Goal: Task Accomplishment & Management: Complete application form

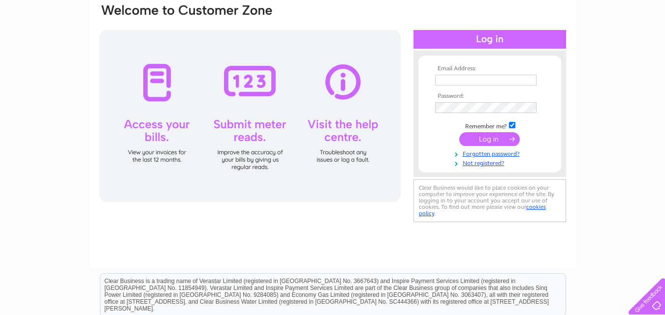
scroll to position [98, 0]
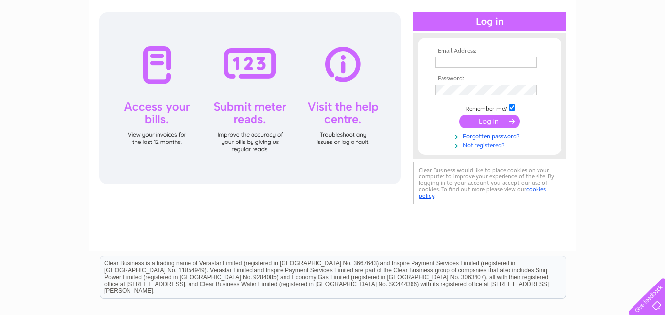
click at [476, 147] on link "Not registered?" at bounding box center [491, 144] width 112 height 9
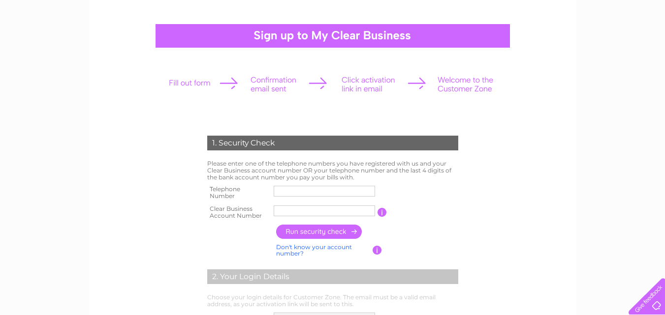
scroll to position [98, 0]
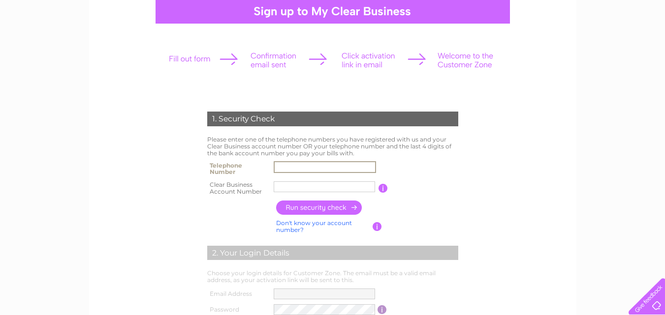
click at [286, 168] on input "text" at bounding box center [325, 167] width 102 height 12
type input "07921971283"
click at [293, 185] on input "text" at bounding box center [325, 187] width 102 height 12
type input "30315405"
click at [319, 210] on input "button" at bounding box center [319, 208] width 87 height 14
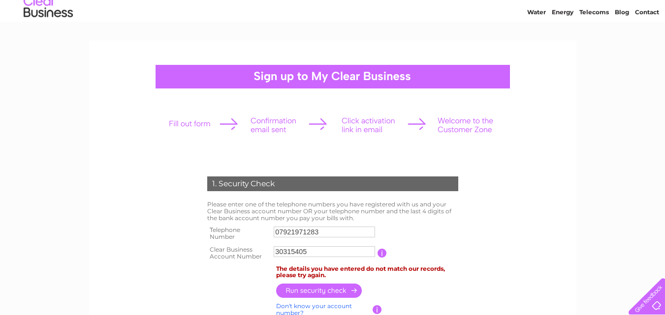
scroll to position [49, 0]
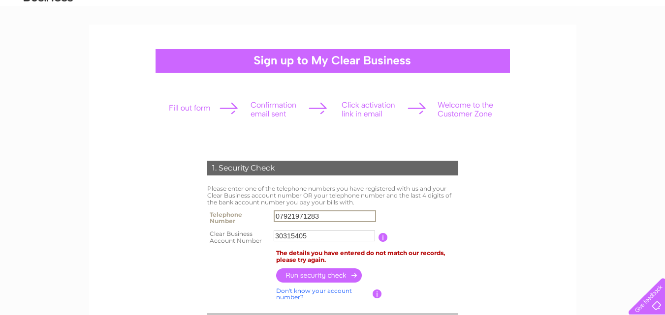
click at [318, 216] on input "07921971283" at bounding box center [325, 217] width 102 height 12
click at [333, 217] on input "07921971283" at bounding box center [325, 217] width 102 height 12
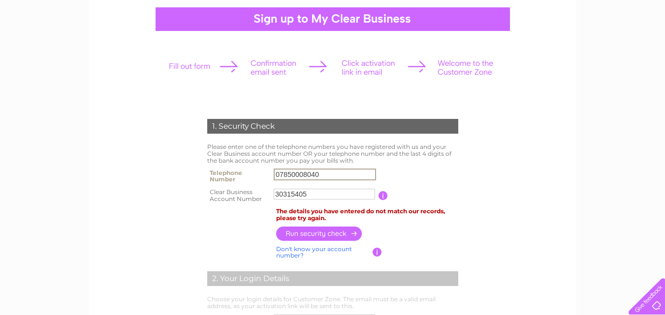
scroll to position [148, 0]
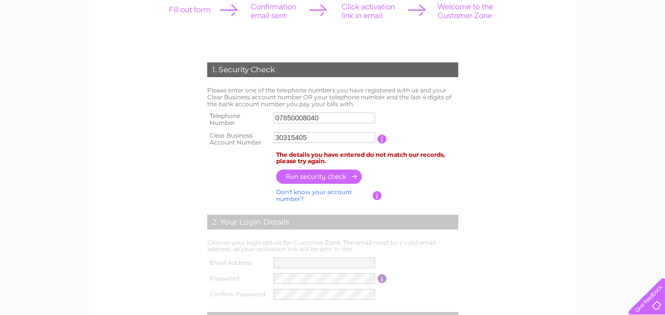
click at [306, 177] on input "button" at bounding box center [319, 177] width 87 height 14
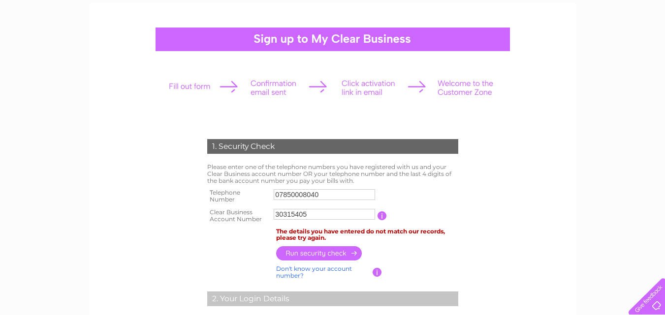
scroll to position [49, 0]
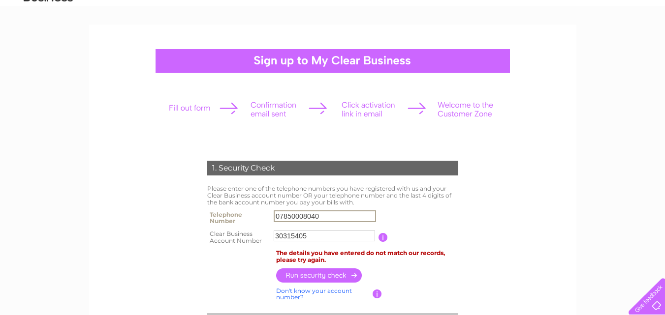
click at [322, 217] on input "07850008040" at bounding box center [325, 217] width 102 height 12
type input "0"
type input "1"
type input "01292267243"
click at [318, 275] on input "button" at bounding box center [319, 275] width 87 height 14
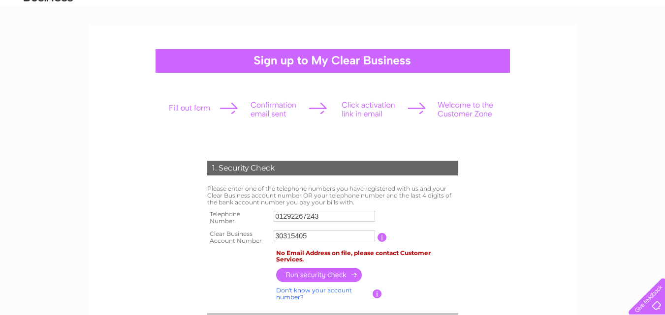
scroll to position [98, 0]
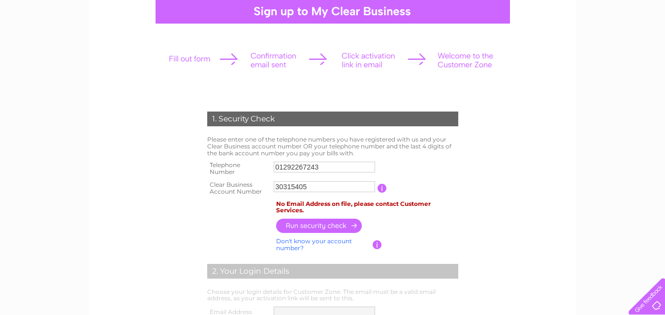
click at [302, 226] on input "button" at bounding box center [319, 226] width 87 height 14
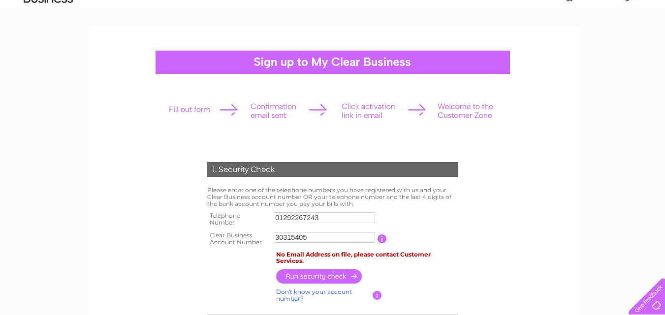
scroll to position [0, 0]
